Goal: Task Accomplishment & Management: Complete application form

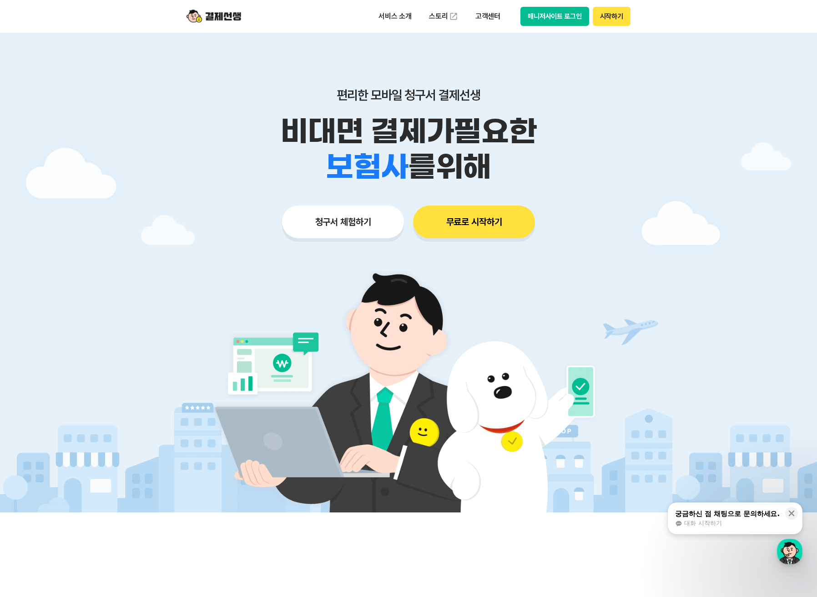
click at [567, 19] on button "매니저사이트 로그인" at bounding box center [554, 16] width 69 height 19
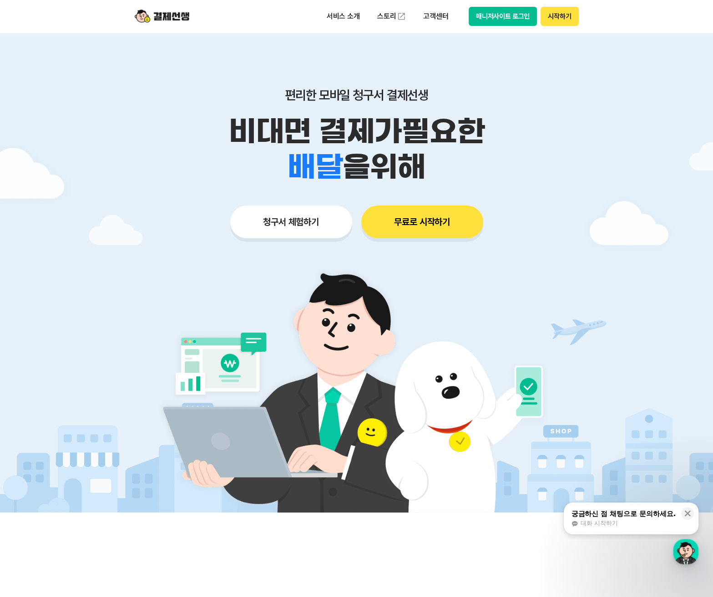
click at [306, 222] on button "청구서 체험하기" at bounding box center [291, 222] width 122 height 33
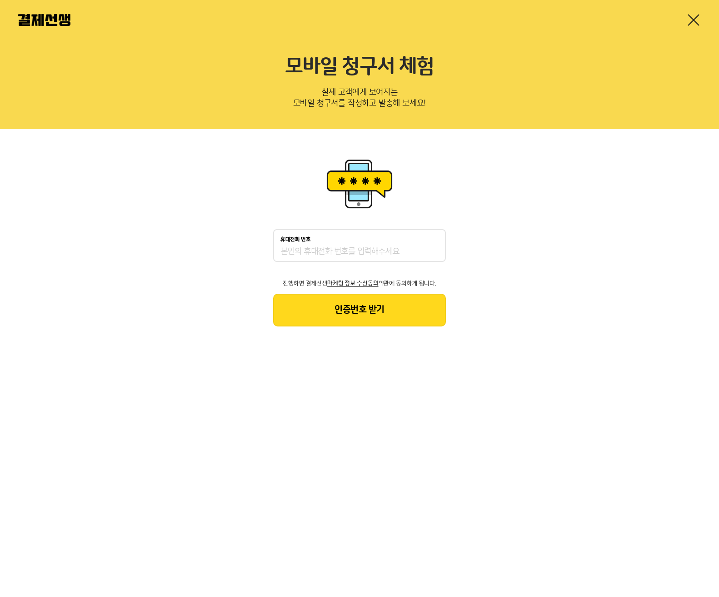
click at [313, 257] on input "휴대전화 번호" at bounding box center [360, 251] width 158 height 11
type input "01091751753"
click at [358, 315] on button "인증번호 받기" at bounding box center [359, 310] width 173 height 33
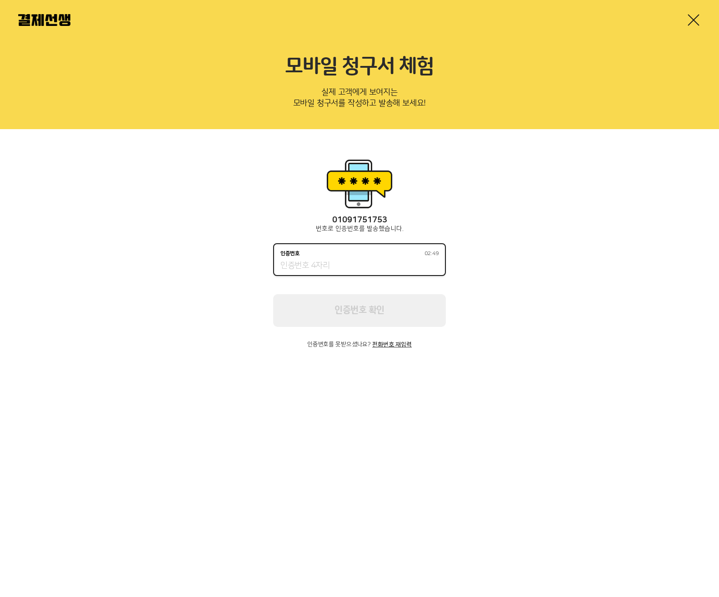
click at [371, 264] on input "인증번호 02:49" at bounding box center [360, 266] width 158 height 11
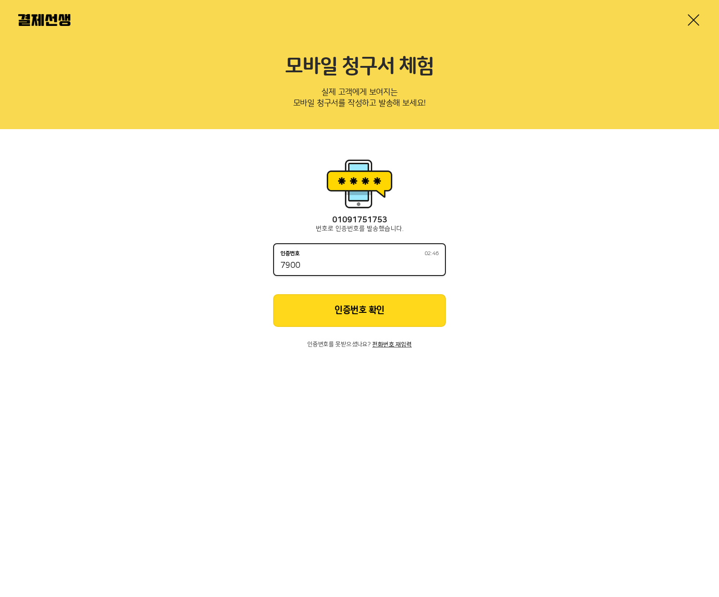
type input "7900"
click at [349, 305] on button "인증번호 확인" at bounding box center [359, 310] width 173 height 33
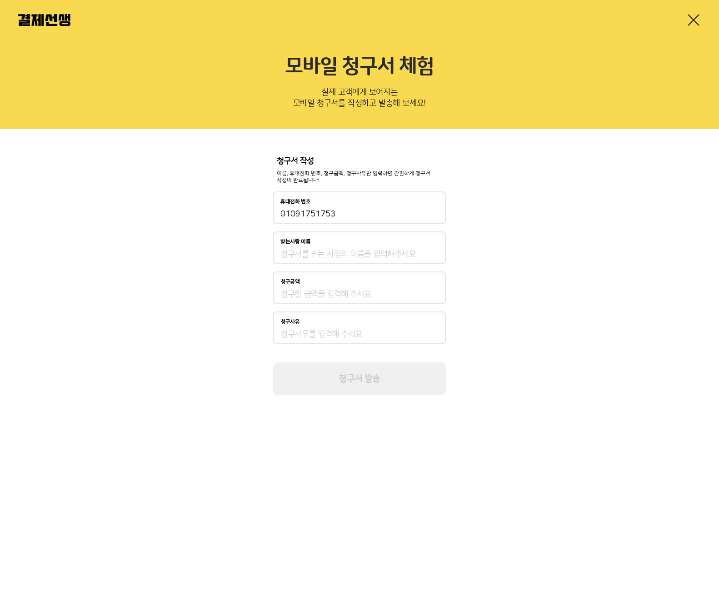
click at [356, 249] on input "받는사람 이름" at bounding box center [360, 254] width 158 height 11
type input "신형섭"
click at [335, 287] on div "청구금액" at bounding box center [359, 288] width 173 height 33
click at [328, 299] on input "청구금액" at bounding box center [360, 294] width 158 height 11
type input "220,000"
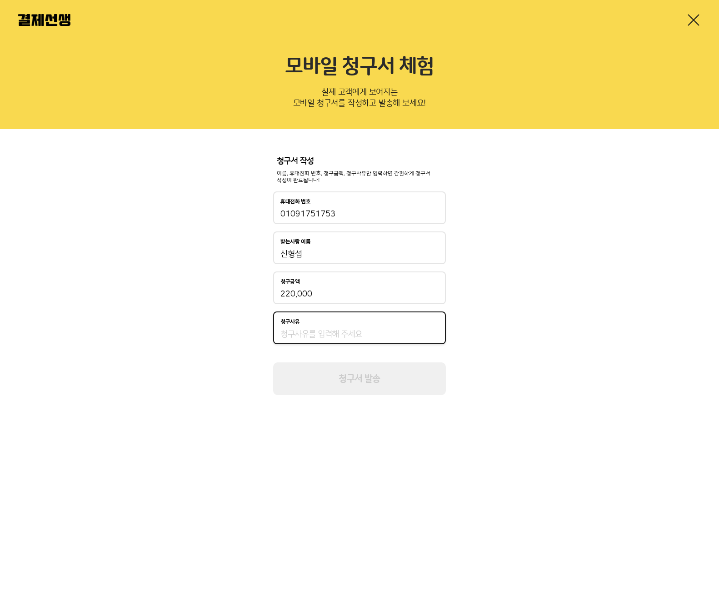
click at [324, 333] on input "청구사유" at bounding box center [360, 334] width 158 height 11
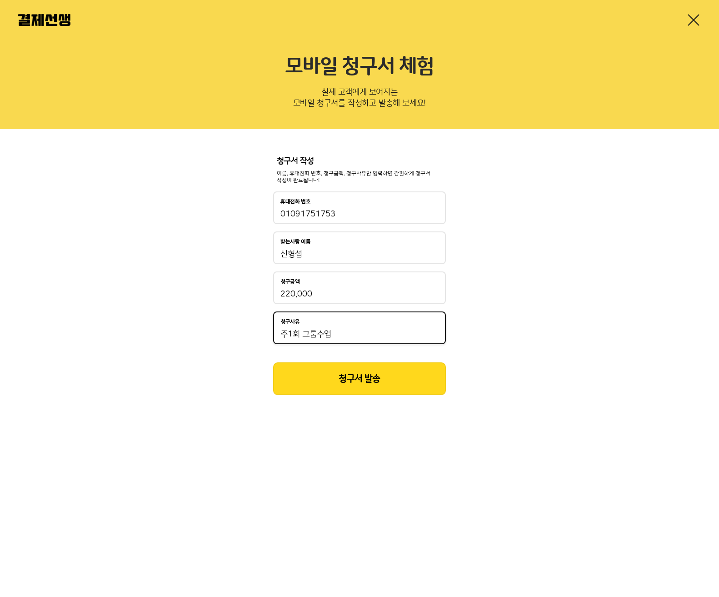
type input "주1회 그룹수업"
click at [366, 379] on button "청구서 발송" at bounding box center [359, 378] width 173 height 33
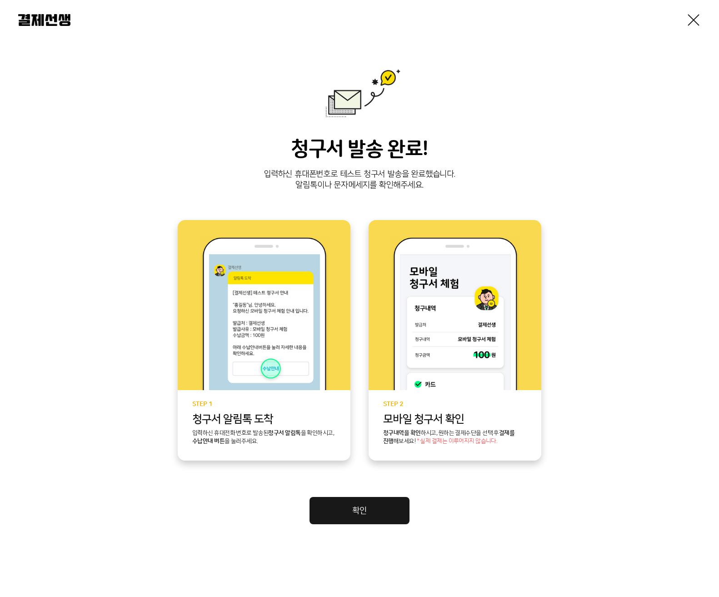
click at [347, 514] on link "확인" at bounding box center [360, 510] width 100 height 27
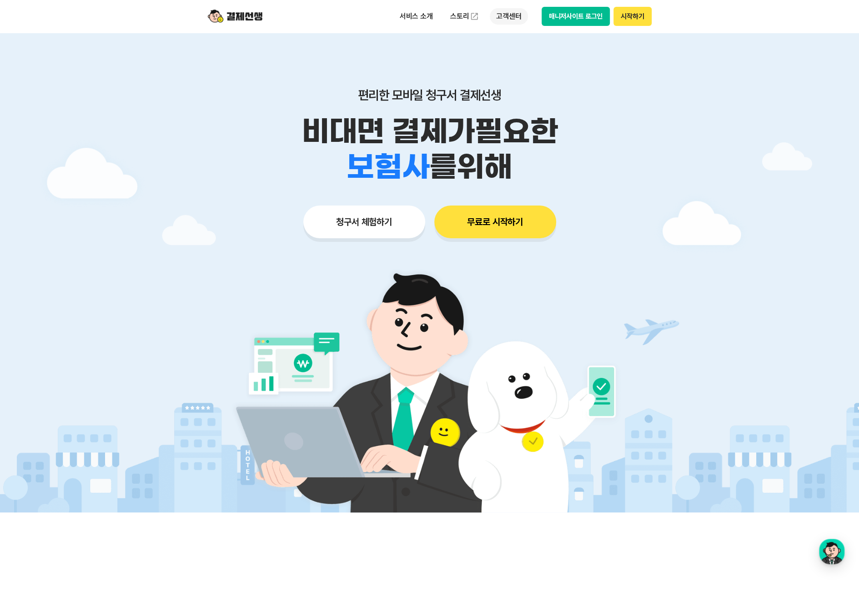
click at [515, 14] on p "고객센터" at bounding box center [509, 16] width 38 height 16
click at [524, 53] on link "자주 묻는 질문" at bounding box center [528, 54] width 76 height 18
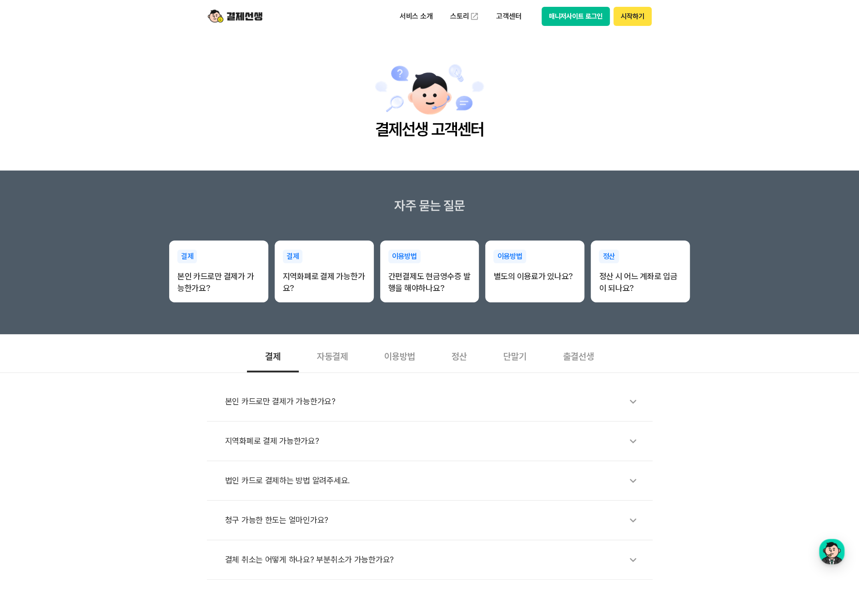
click at [451, 354] on div "정산" at bounding box center [459, 356] width 52 height 34
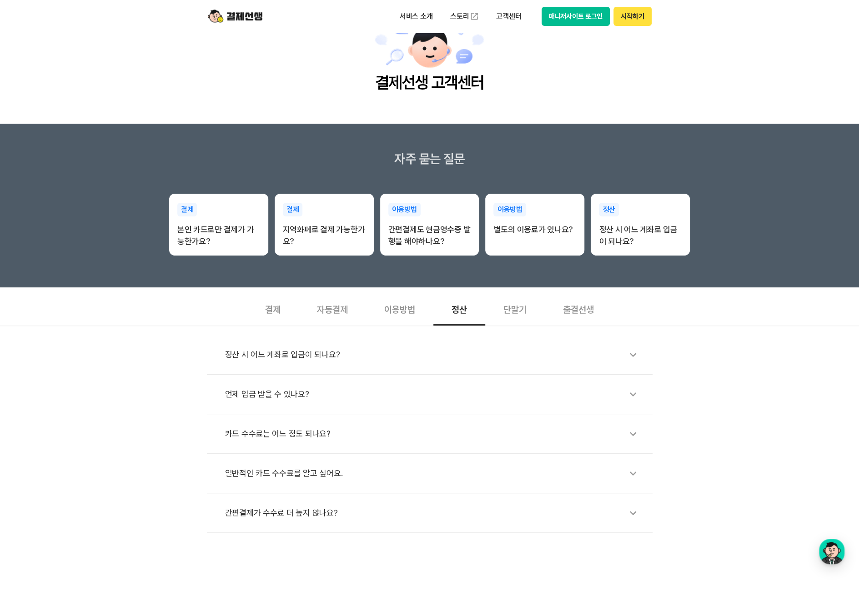
scroll to position [60, 0]
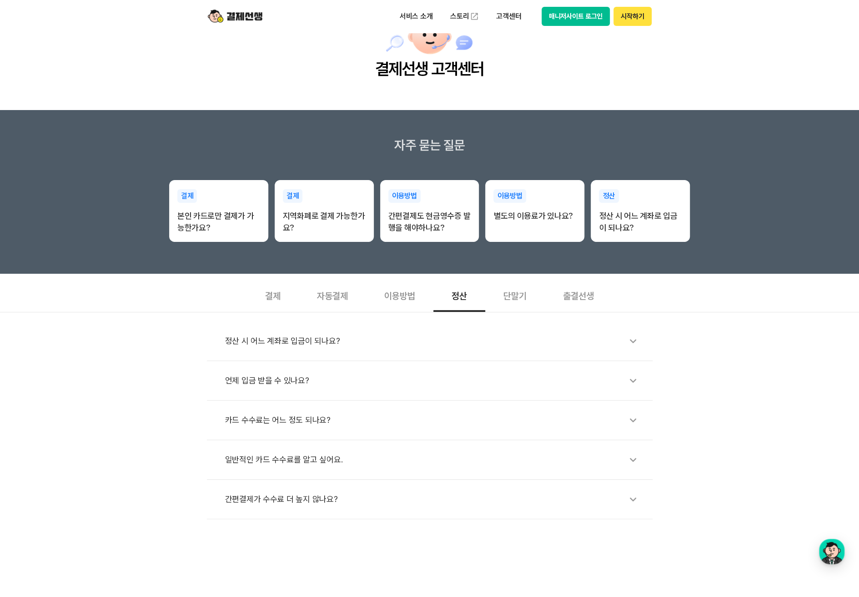
click at [318, 340] on div "정산 시 어느 계좌로 입금이 되나요?" at bounding box center [434, 341] width 418 height 21
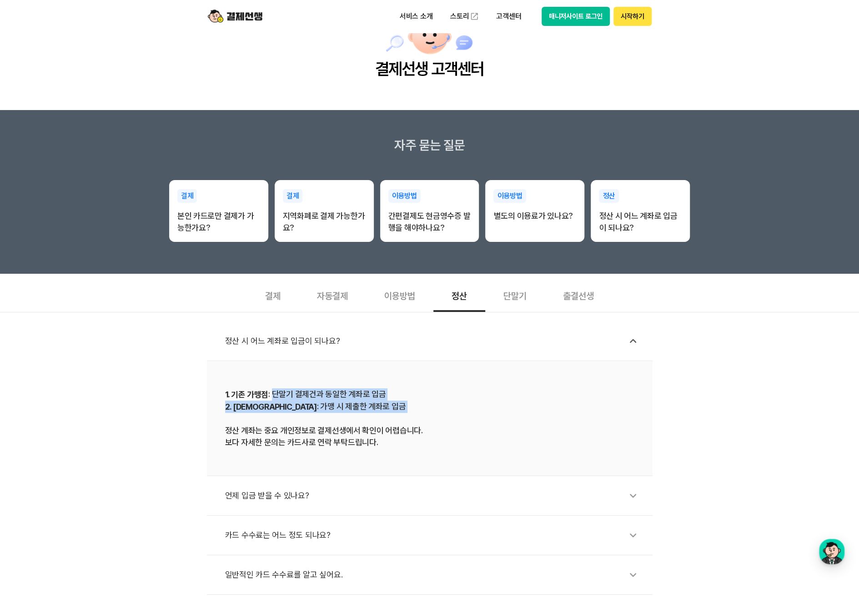
drag, startPoint x: 272, startPoint y: 389, endPoint x: 388, endPoint y: 417, distance: 119.2
click at [388, 417] on div "1. 기존 가맹점 : 단말기 결제건과 동일한 계좌로 입금 2. 신규 가맹점 : 가맹 시 제출한 계좌로 입금 정산 계좌는 중요 개인정보로 결제선…" at bounding box center [429, 418] width 409 height 60
click at [378, 395] on div "1. 기존 가맹점 : 단말기 결제건과 동일한 계좌로 입금 2. 신규 가맹점 : 가맹 시 제출한 계좌로 입금 정산 계좌는 중요 개인정보로 결제선…" at bounding box center [429, 418] width 409 height 60
drag, startPoint x: 285, startPoint y: 395, endPoint x: 372, endPoint y: 407, distance: 88.6
click at [372, 407] on div "1. 기존 가맹점 : 단말기 결제건과 동일한 계좌로 입금 2. 신규 가맹점 : 가맹 시 제출한 계좌로 입금 정산 계좌는 중요 개인정보로 결제선…" at bounding box center [429, 418] width 409 height 60
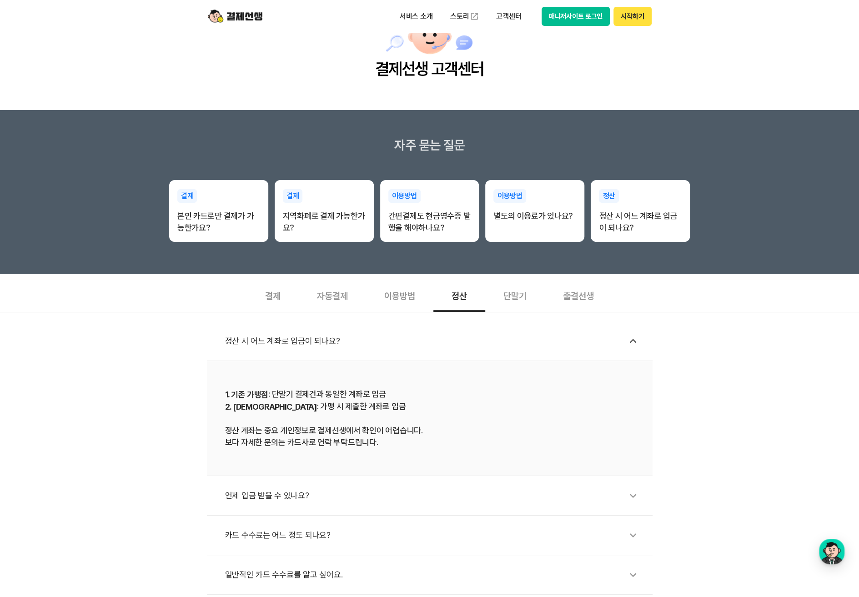
click at [382, 402] on div "1. 기존 가맹점 : 단말기 결제건과 동일한 계좌로 입금 2. 신규 가맹점 : 가맹 시 제출한 계좌로 입금 정산 계좌는 중요 개인정보로 결제선…" at bounding box center [429, 418] width 409 height 60
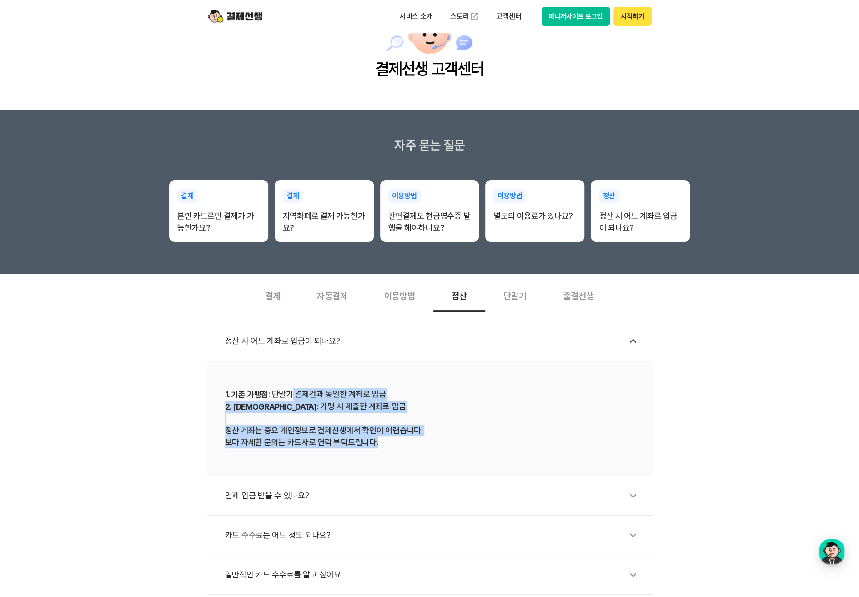
drag, startPoint x: 289, startPoint y: 391, endPoint x: 418, endPoint y: 442, distance: 139.2
click at [418, 442] on div "1. 기존 가맹점 : 단말기 결제건과 동일한 계좌로 입금 2. 신규 가맹점 : 가맹 시 제출한 계좌로 입금 정산 계좌는 중요 개인정보로 결제선…" at bounding box center [429, 418] width 409 height 60
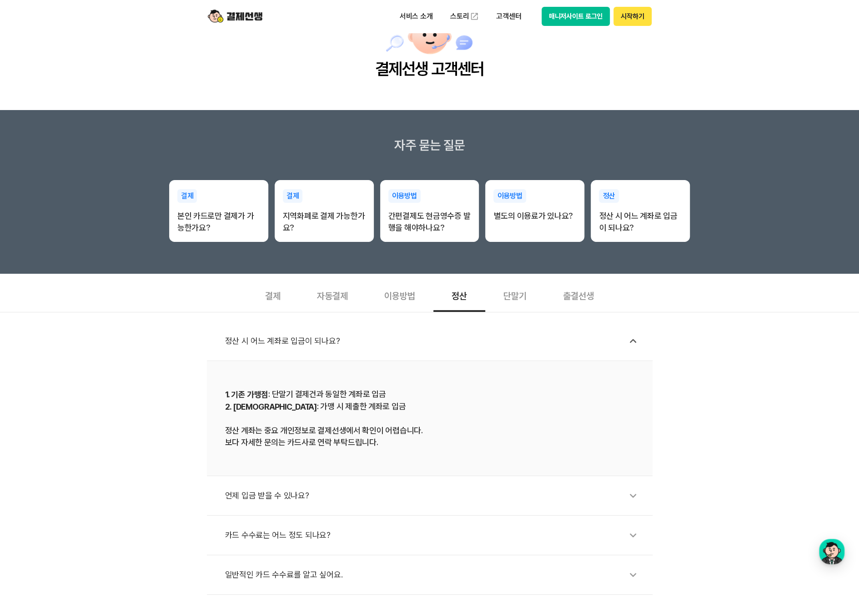
drag, startPoint x: 739, startPoint y: 42, endPoint x: 704, endPoint y: 39, distance: 34.8
click at [719, 42] on main "결제선생 고객센터" at bounding box center [429, 41] width 859 height 138
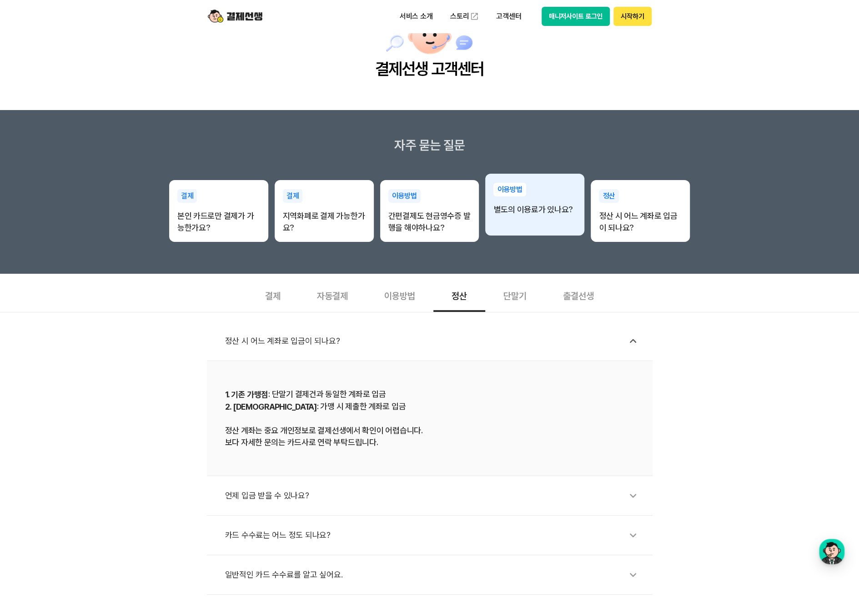
click at [565, 225] on div "이용방법 별도의 이용료가 있나요?" at bounding box center [534, 205] width 99 height 62
click at [525, 220] on div "이용방법 별도의 이용료가 있나요?" at bounding box center [534, 199] width 99 height 51
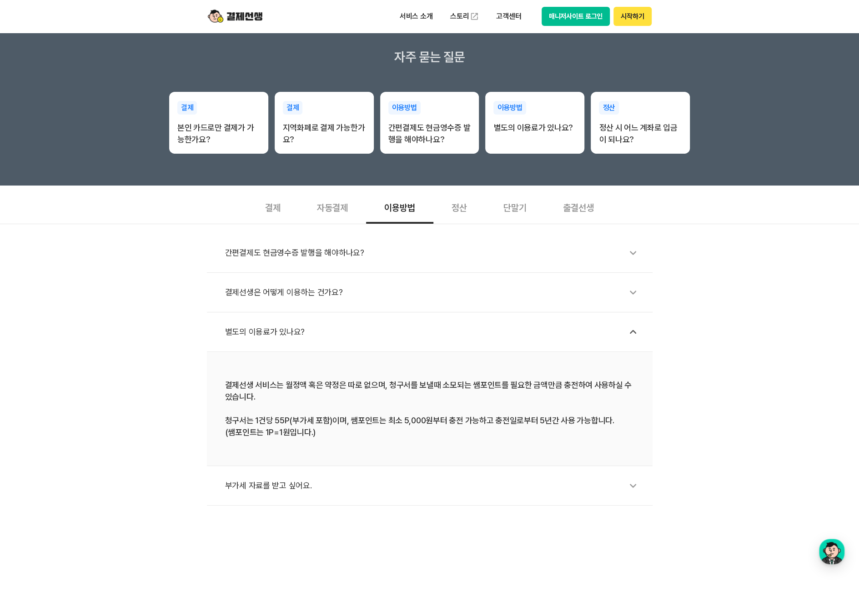
scroll to position [182, 0]
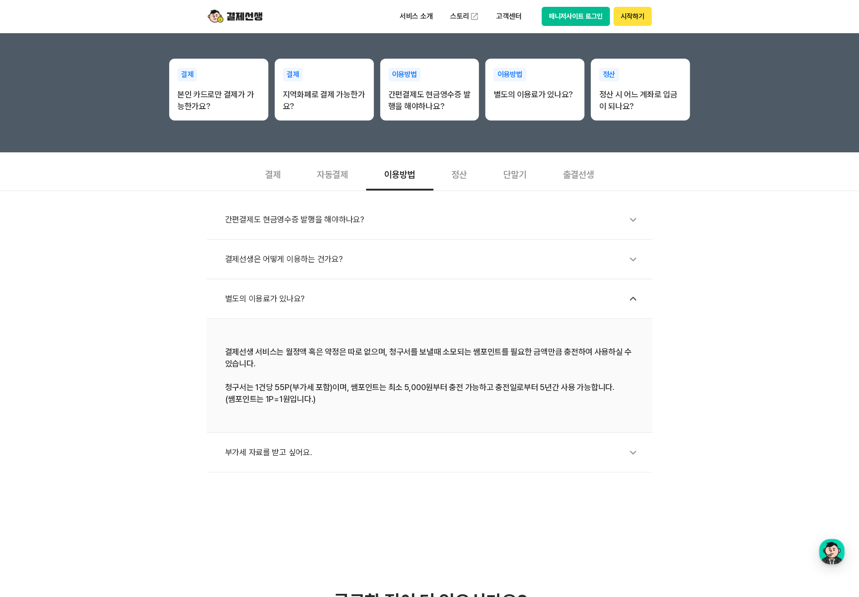
click at [468, 262] on div "결제선생은 어떻게 이용하는 건가요?" at bounding box center [434, 259] width 418 height 21
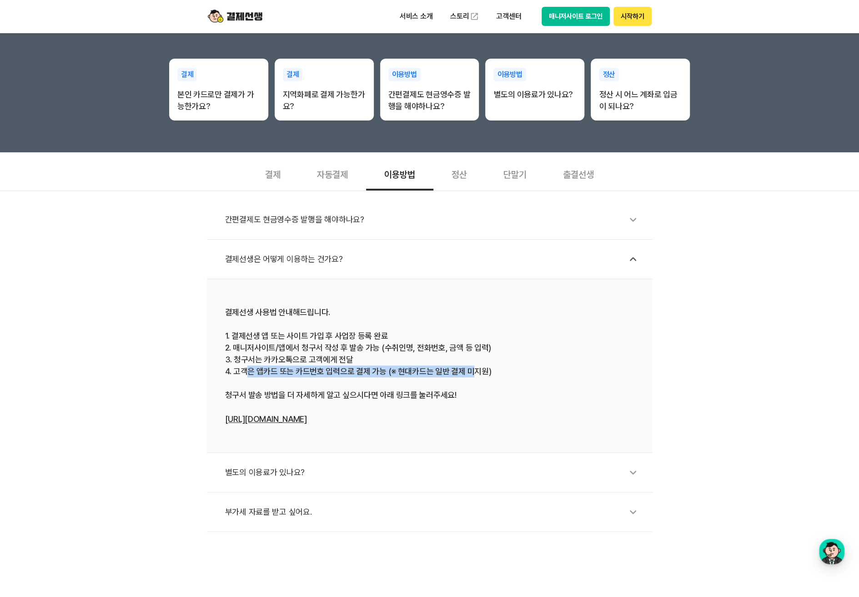
drag, startPoint x: 244, startPoint y: 374, endPoint x: 473, endPoint y: 373, distance: 229.2
click at [473, 373] on div "결제선생 사용법 안내해드립니다. 1. 결제선생 앱 또는 사이트 가입 후 사업장 등록 완료 2. 매니저사이트/앱에서 청구서 작성 후 발송 가능 …" at bounding box center [429, 366] width 409 height 119
click at [493, 374] on div "결제선생 사용법 안내해드립니다. 1. 결제선생 앱 또는 사이트 가입 후 사업장 등록 완료 2. 매니저사이트/앱에서 청구서 작성 후 발송 가능 …" at bounding box center [429, 366] width 409 height 119
drag, startPoint x: 493, startPoint y: 371, endPoint x: 259, endPoint y: 372, distance: 234.7
click at [259, 372] on div "결제선생 사용법 안내해드립니다. 1. 결제선생 앱 또는 사이트 가입 후 사업장 등록 완료 2. 매니저사이트/앱에서 청구서 작성 후 발송 가능 …" at bounding box center [429, 366] width 409 height 119
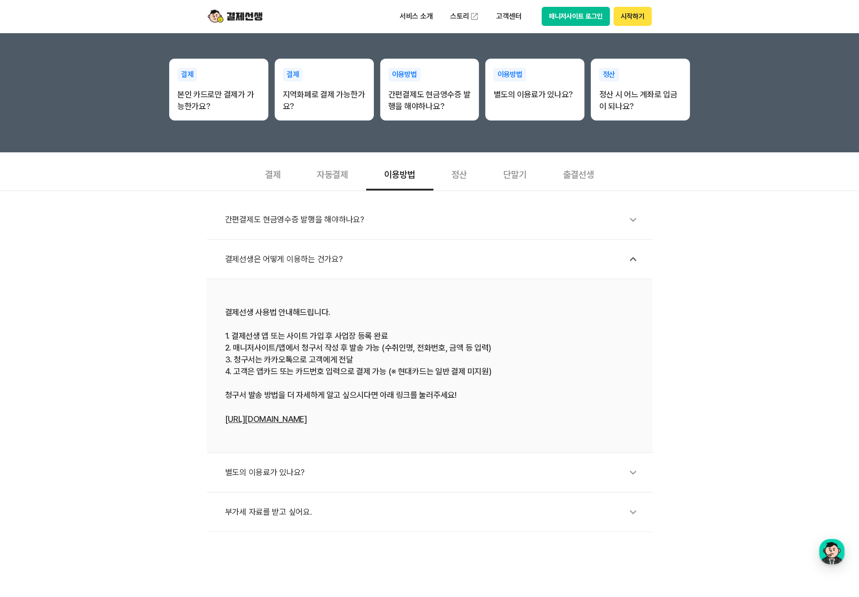
click at [353, 362] on div "결제선생 사용법 안내해드립니다. 1. 결제선생 앱 또는 사이트 가입 후 사업장 등록 완료 2. 매니저사이트/앱에서 청구서 작성 후 발송 가능 …" at bounding box center [429, 366] width 409 height 119
click at [325, 227] on div "간편결제도 현금영수증 발행을 해야하나요?" at bounding box center [434, 219] width 418 height 21
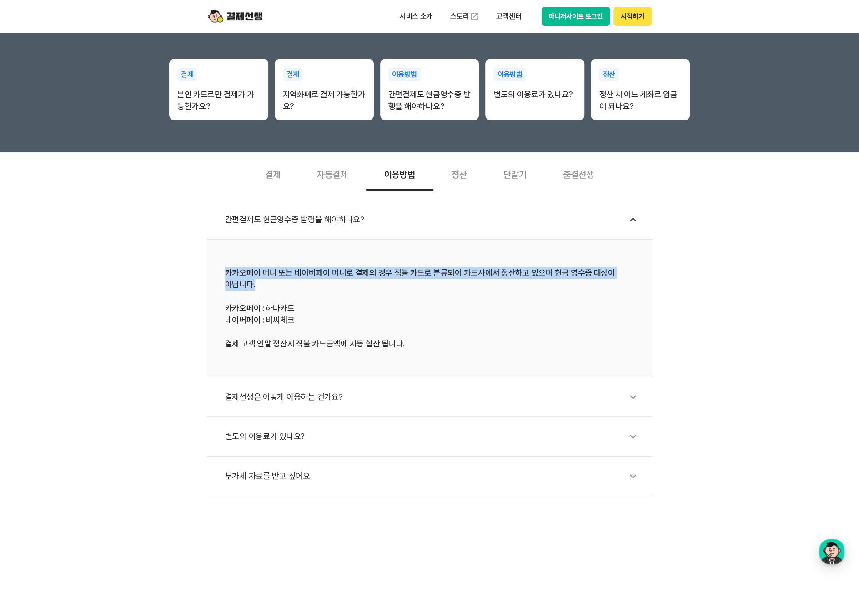
drag, startPoint x: 220, startPoint y: 272, endPoint x: 596, endPoint y: 281, distance: 376.2
click at [596, 281] on li "카카오페이 머니 또는 네이버페이 머니로 결제의 경우 직불 카드로 분류되어 카드사에서 정산하고 있으며 현금 영수증 대상이 아닙니다. 카카오페이 …" at bounding box center [430, 309] width 446 height 138
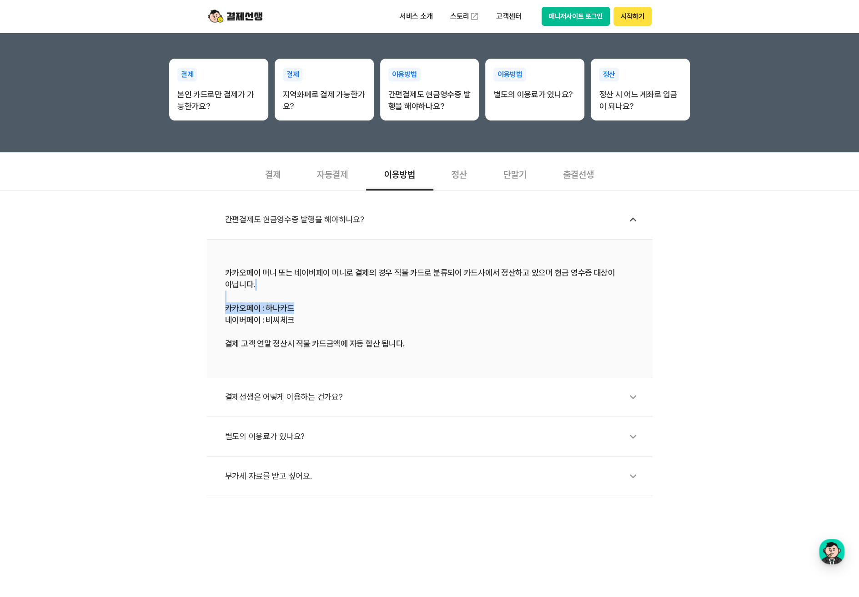
drag, startPoint x: 571, startPoint y: 304, endPoint x: 568, endPoint y: 307, distance: 4.8
click at [570, 306] on div "카카오페이 머니 또는 네이버페이 머니로 결제의 경우 직불 카드로 분류되어 카드사에서 정산하고 있으며 현금 영수증 대상이 아닙니다. 카카오페이 …" at bounding box center [429, 308] width 409 height 83
click at [568, 307] on div "카카오페이 머니 또는 네이버페이 머니로 결제의 경우 직불 카드로 분류되어 카드사에서 정산하고 있으며 현금 영수증 대상이 아닙니다. 카카오페이 …" at bounding box center [429, 308] width 409 height 83
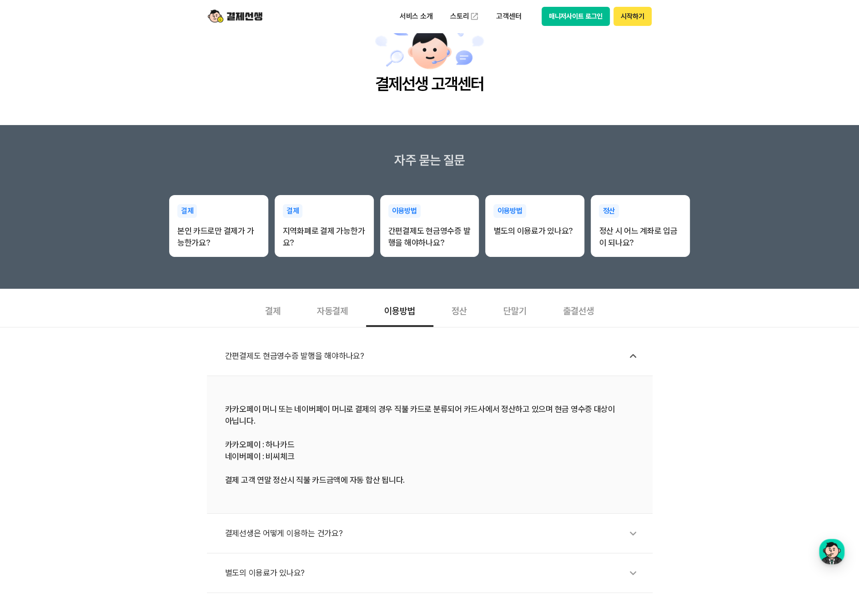
scroll to position [0, 0]
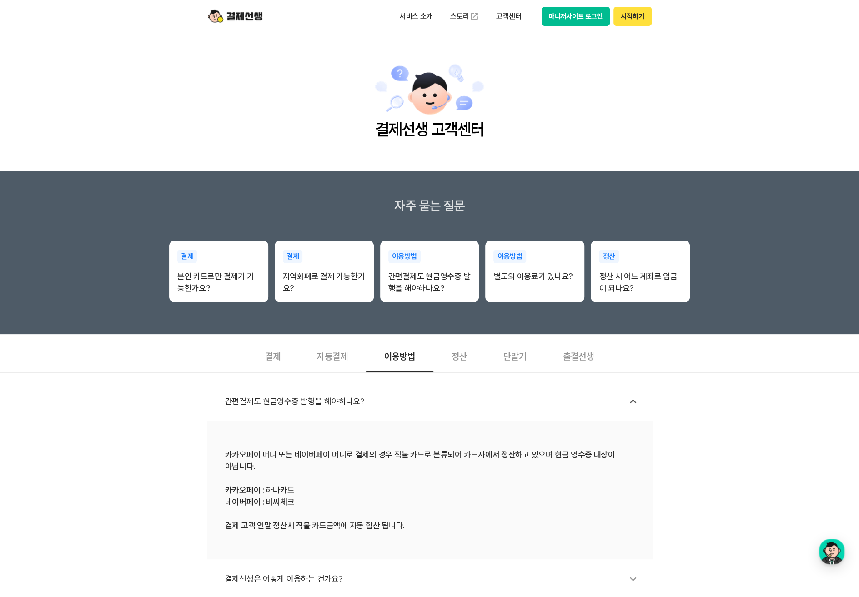
click at [701, 63] on main "결제선생 고객센터" at bounding box center [429, 102] width 859 height 138
